Goal: Task Accomplishment & Management: Manage account settings

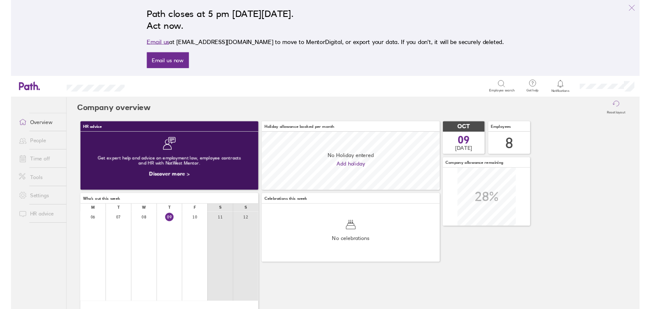
scroll to position [75, 231]
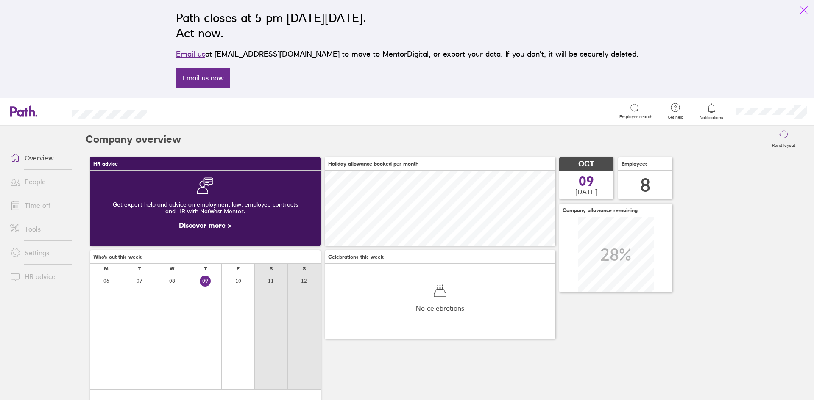
click at [801, 8] on icon "link" at bounding box center [803, 10] width 10 height 10
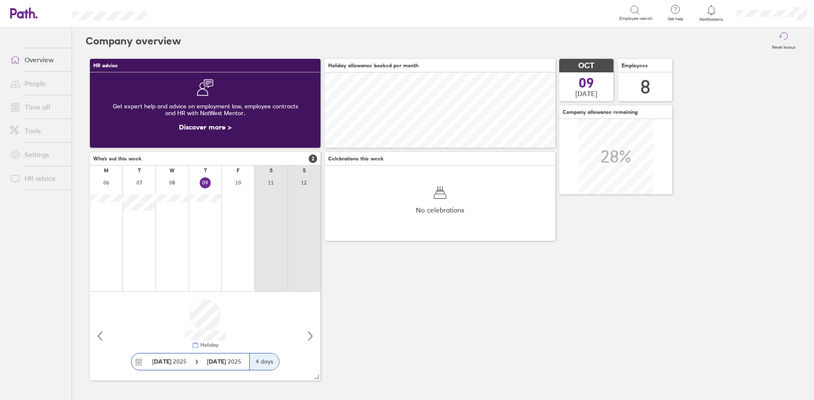
click at [42, 86] on link "People" at bounding box center [37, 83] width 68 height 17
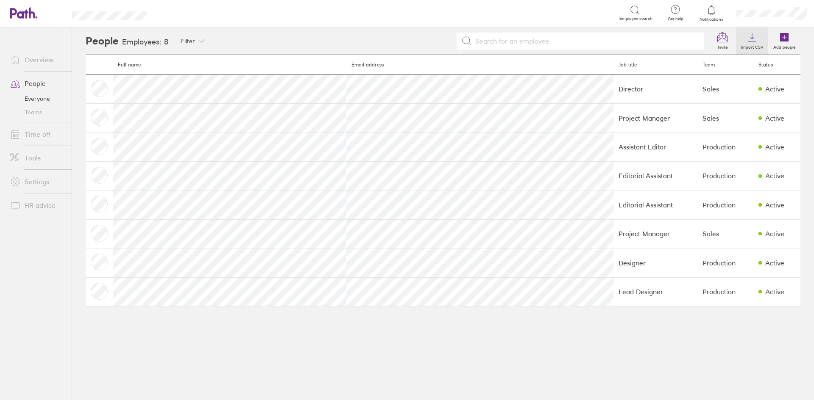
click at [750, 39] on icon at bounding box center [752, 37] width 10 height 10
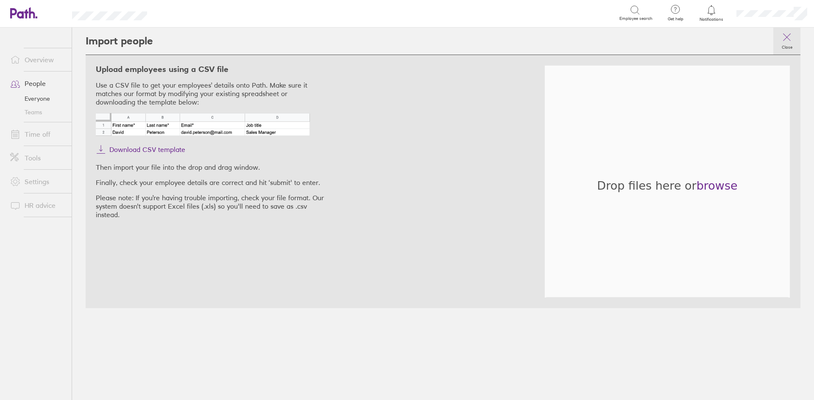
click at [790, 35] on icon at bounding box center [786, 37] width 10 height 10
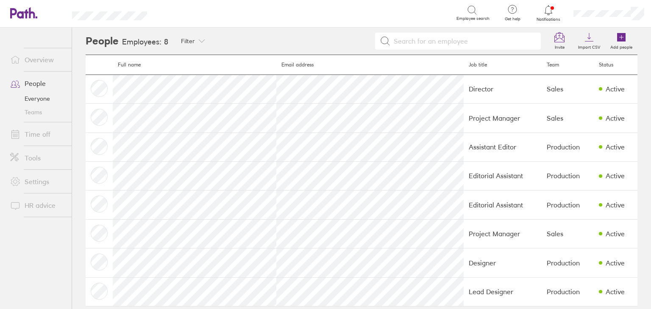
click at [33, 181] on link "Settings" at bounding box center [37, 181] width 68 height 17
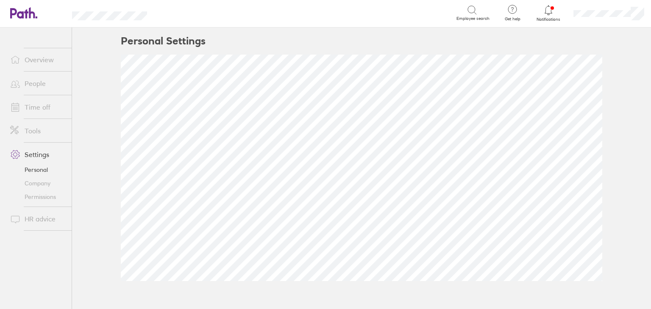
click at [34, 182] on link "Company" at bounding box center [37, 184] width 68 height 14
click at [38, 132] on link "Tools" at bounding box center [37, 130] width 68 height 17
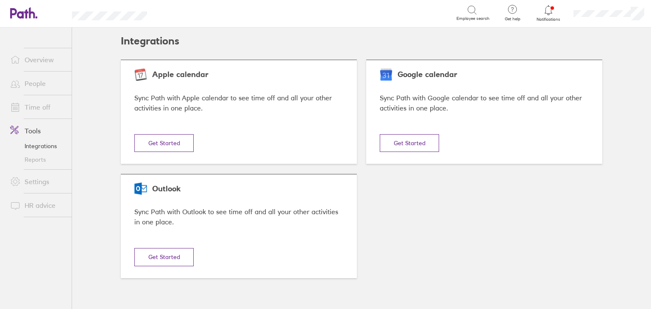
click at [40, 104] on link "Time off" at bounding box center [37, 107] width 68 height 17
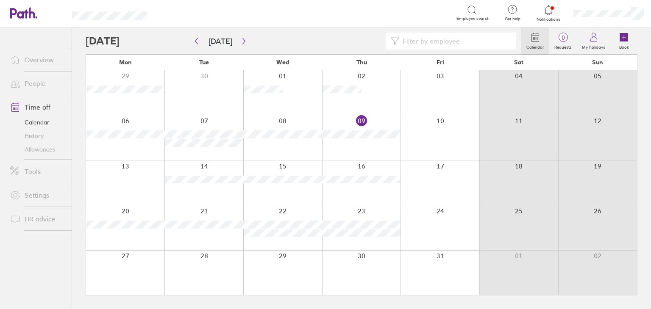
click at [41, 82] on link "People" at bounding box center [37, 83] width 68 height 17
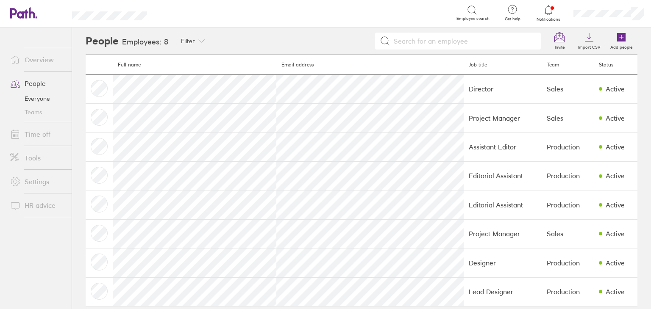
click at [37, 112] on link "Teams" at bounding box center [37, 113] width 68 height 14
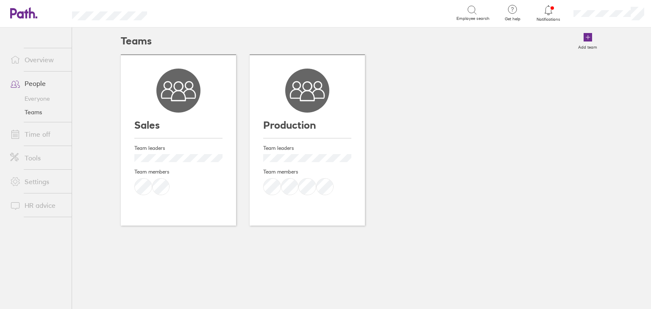
click at [37, 98] on link "Everyone" at bounding box center [37, 99] width 68 height 14
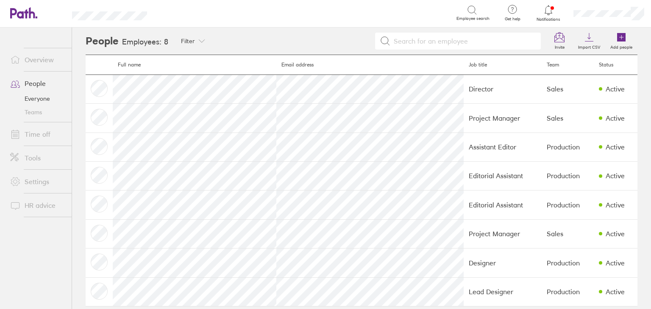
click at [42, 58] on link "Overview" at bounding box center [37, 59] width 68 height 17
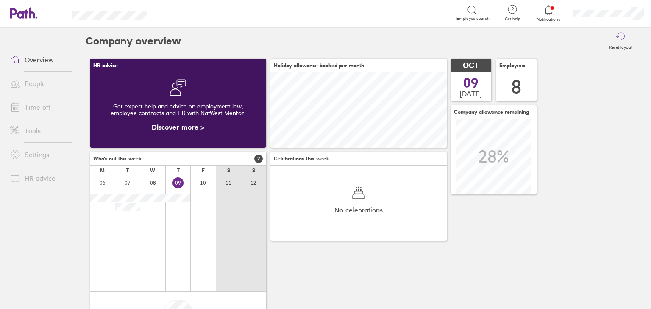
scroll to position [75, 176]
click at [32, 83] on link "People" at bounding box center [37, 83] width 68 height 17
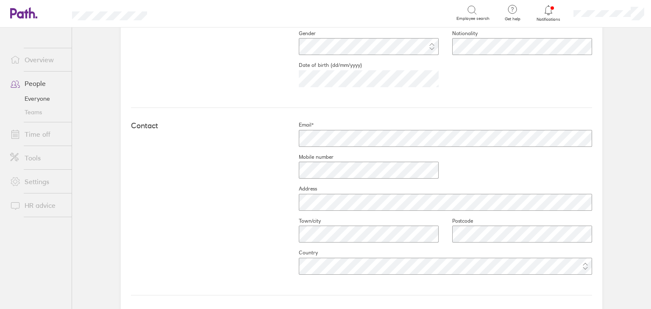
scroll to position [297, 0]
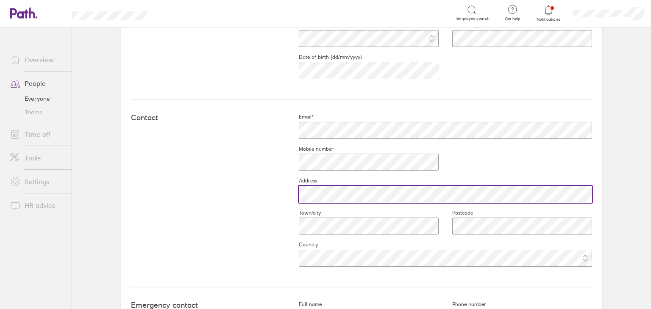
click at [290, 194] on div at bounding box center [438, 194] width 307 height 20
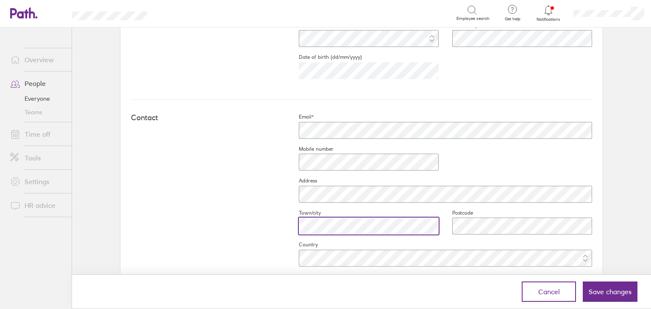
click at [288, 222] on div at bounding box center [361, 226] width 153 height 20
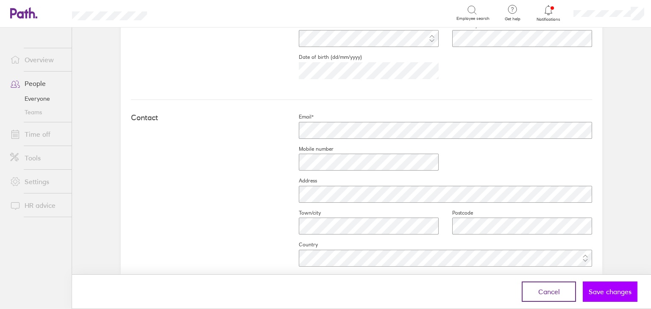
click at [609, 297] on button "Save changes" at bounding box center [610, 292] width 55 height 20
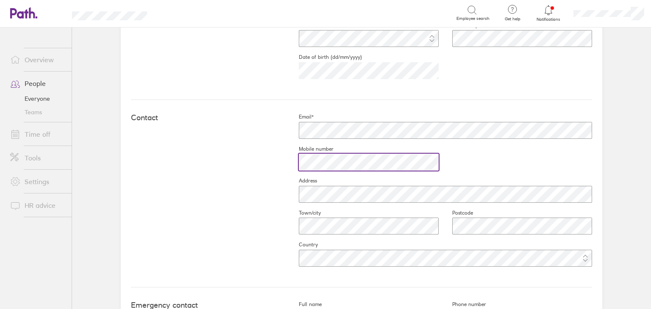
click at [243, 167] on div "Contact Email* Mobile number Address Town/city Postcode Country" at bounding box center [361, 194] width 461 height 188
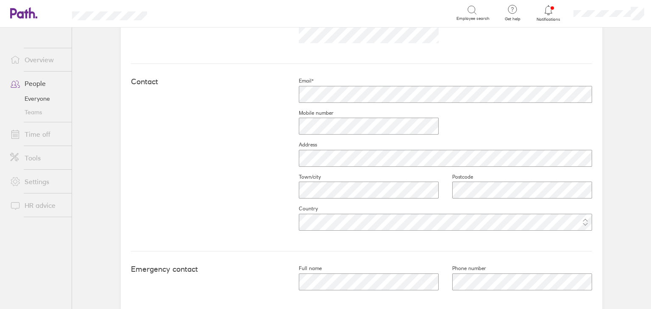
scroll to position [385, 0]
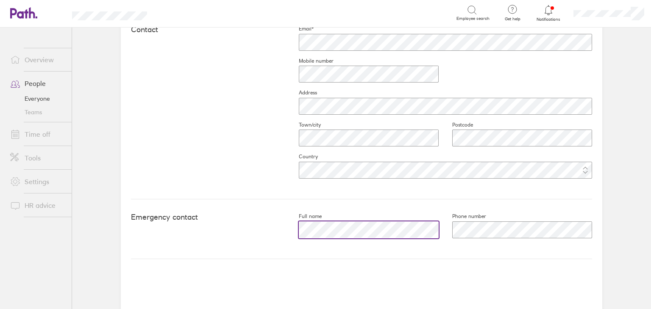
click at [285, 227] on div at bounding box center [361, 230] width 153 height 20
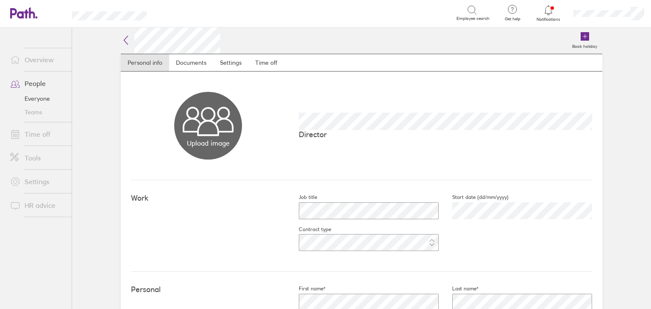
scroll to position [0, 0]
click at [45, 82] on link "People" at bounding box center [37, 83] width 68 height 17
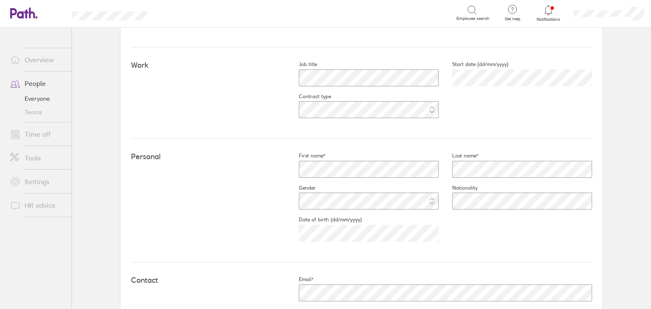
scroll to position [127, 0]
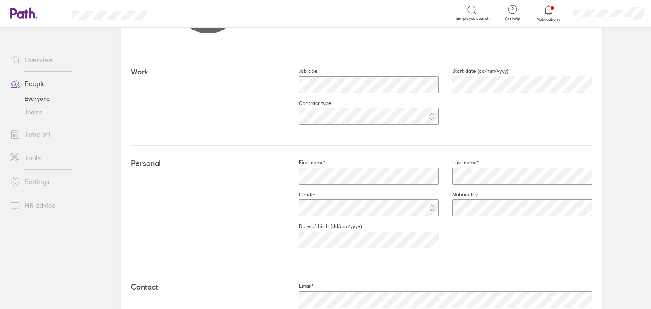
click at [37, 83] on link "People" at bounding box center [37, 83] width 68 height 17
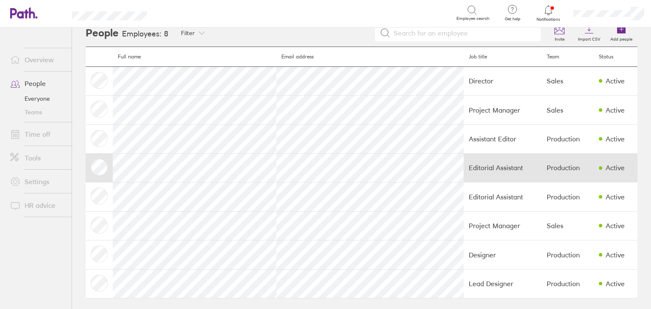
scroll to position [12, 0]
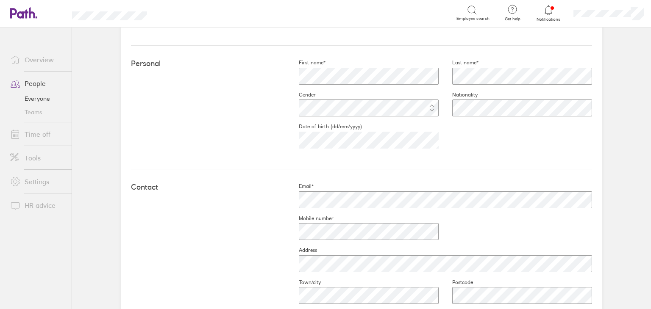
scroll to position [254, 0]
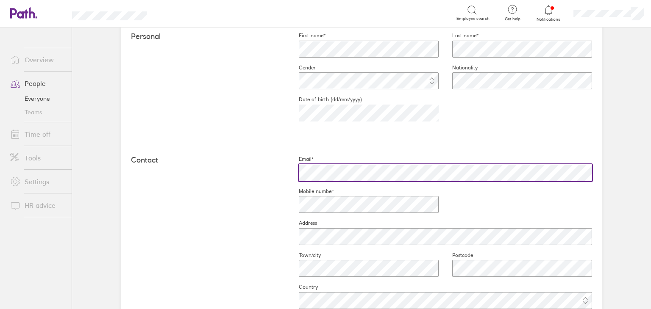
click at [279, 171] on div "Contact Email* Mobile number Address Town/city Postcode Country" at bounding box center [361, 236] width 461 height 188
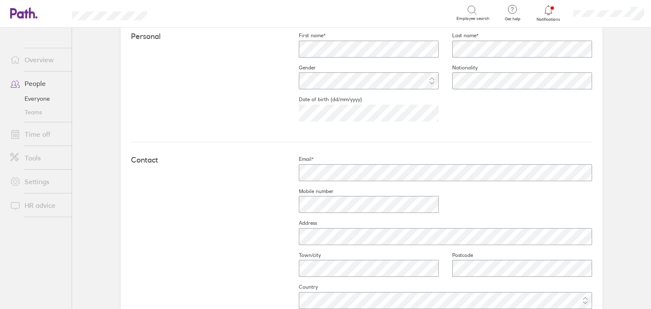
click at [37, 85] on link "People" at bounding box center [37, 83] width 68 height 17
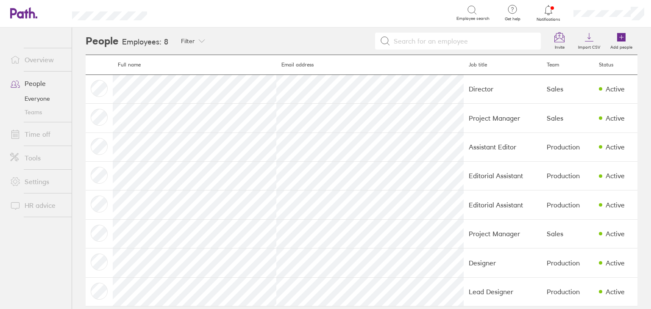
click at [245, 150] on tr "Assistant Editor Production Active" at bounding box center [362, 147] width 552 height 29
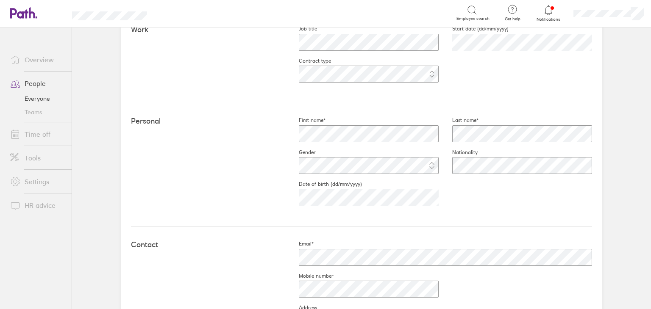
scroll to position [212, 0]
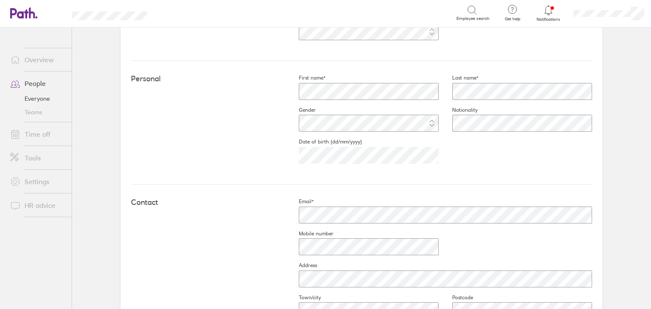
click at [34, 81] on link "People" at bounding box center [37, 83] width 68 height 17
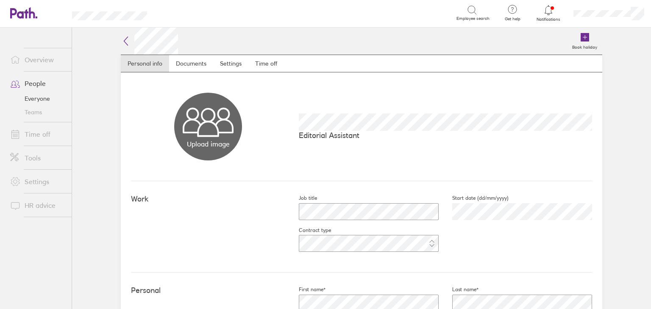
click at [36, 87] on link "People" at bounding box center [37, 83] width 68 height 17
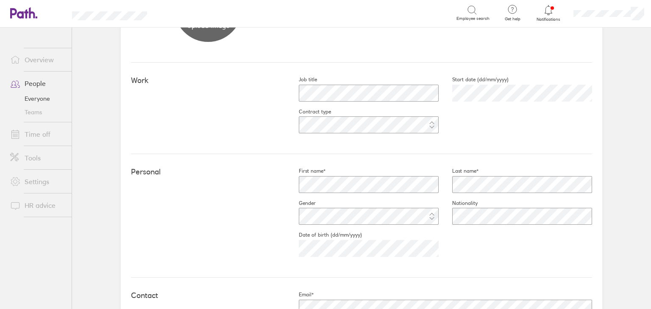
scroll to position [127, 0]
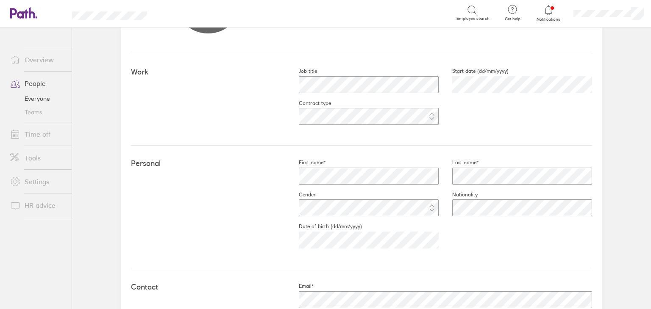
click at [32, 82] on link "People" at bounding box center [37, 83] width 68 height 17
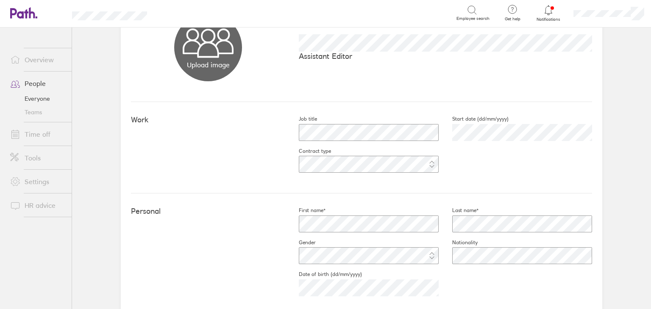
scroll to position [85, 0]
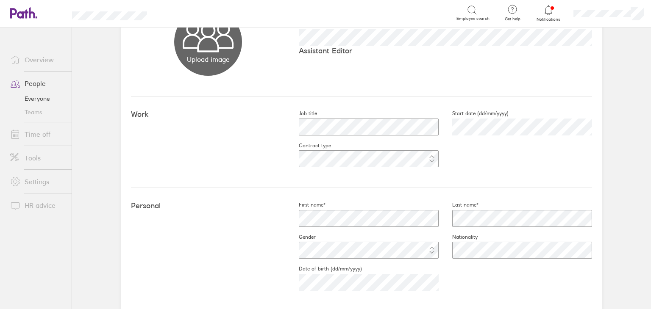
click at [35, 83] on link "People" at bounding box center [37, 83] width 68 height 17
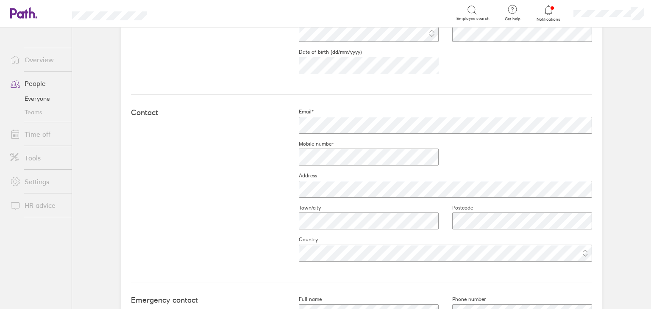
scroll to position [300, 0]
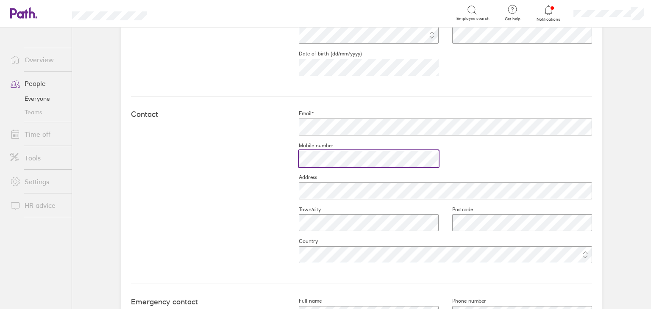
click at [289, 165] on div at bounding box center [361, 159] width 153 height 20
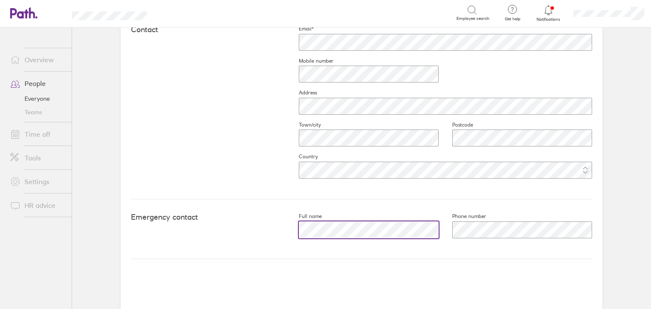
click at [278, 229] on div "Emergency contact Full name Phone number" at bounding box center [361, 230] width 461 height 60
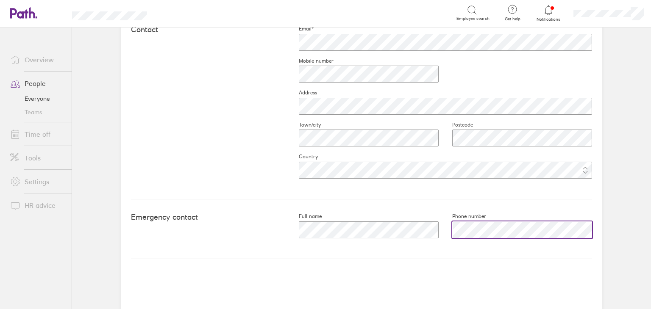
click at [445, 229] on div at bounding box center [515, 230] width 153 height 20
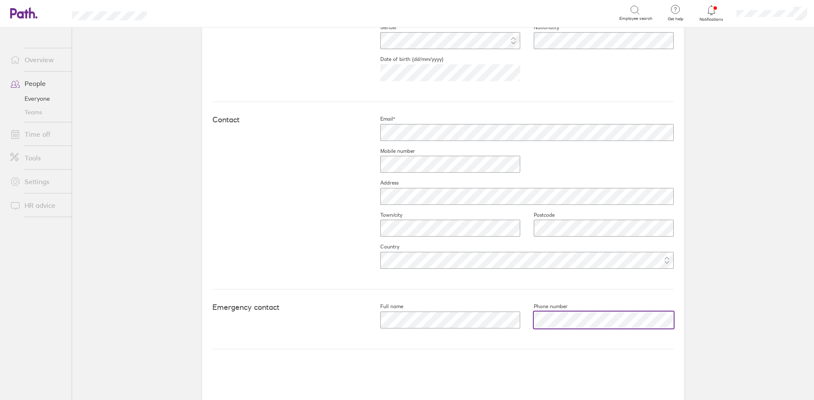
scroll to position [295, 0]
click at [309, 70] on div "Personal First name* Last name* Gender Nationality Date of birth (dd/mm/yyyy) […" at bounding box center [442, 40] width 461 height 124
